Goal: Task Accomplishment & Management: Manage account settings

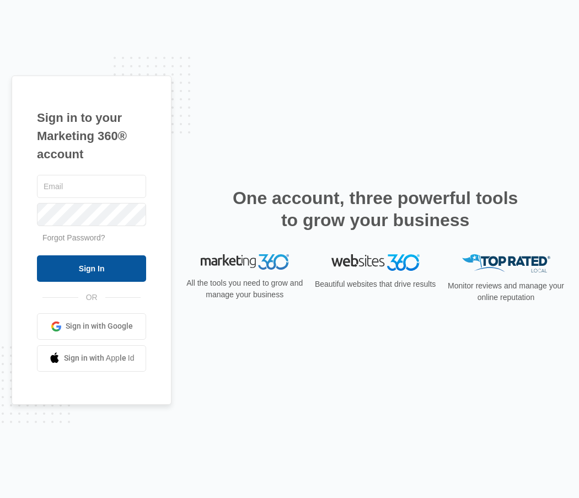
type input "[EMAIL_ADDRESS][DOMAIN_NAME]"
drag, startPoint x: 104, startPoint y: 269, endPoint x: 111, endPoint y: 273, distance: 8.0
click at [111, 273] on input "Sign In" at bounding box center [91, 268] width 109 height 26
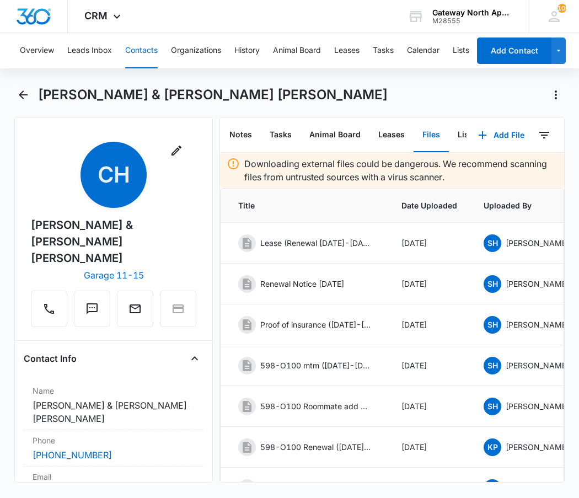
click at [481, 88] on div "[PERSON_NAME] & [PERSON_NAME] [PERSON_NAME]" at bounding box center [301, 95] width 527 height 18
